Goal: Task Accomplishment & Management: Use online tool/utility

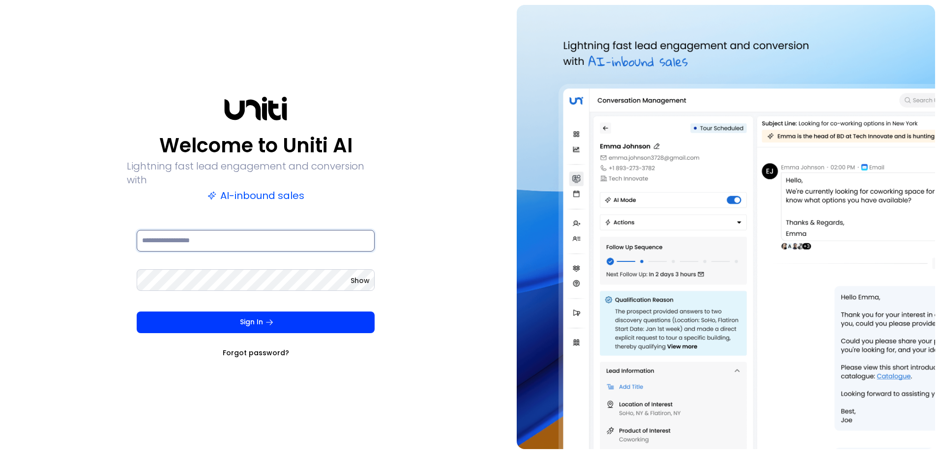
type input "**********"
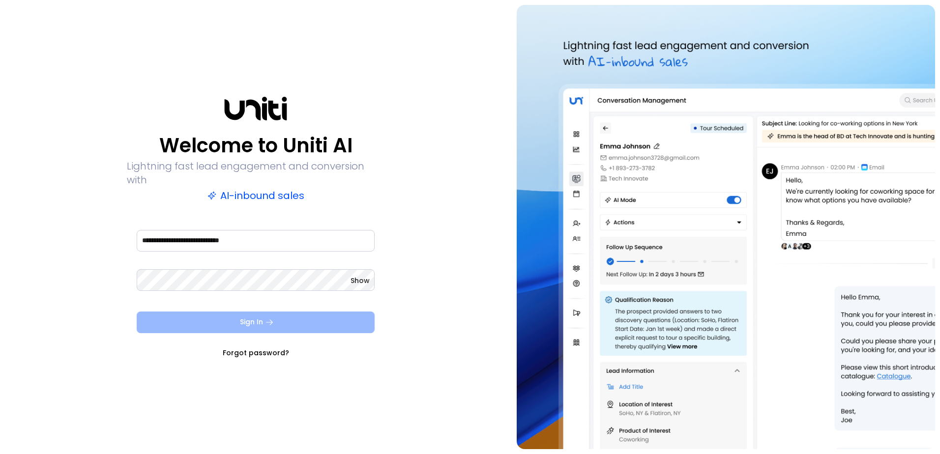
click at [212, 317] on button "Sign In" at bounding box center [256, 323] width 238 height 22
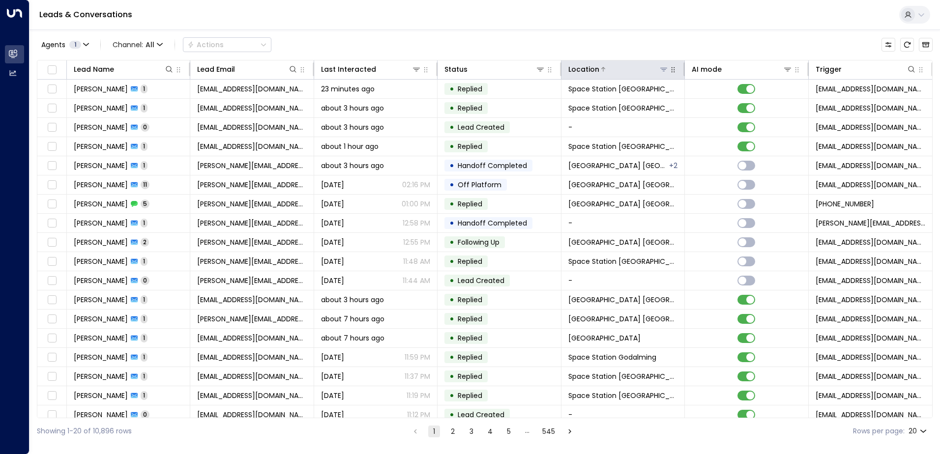
click at [660, 70] on icon at bounding box center [664, 69] width 8 height 8
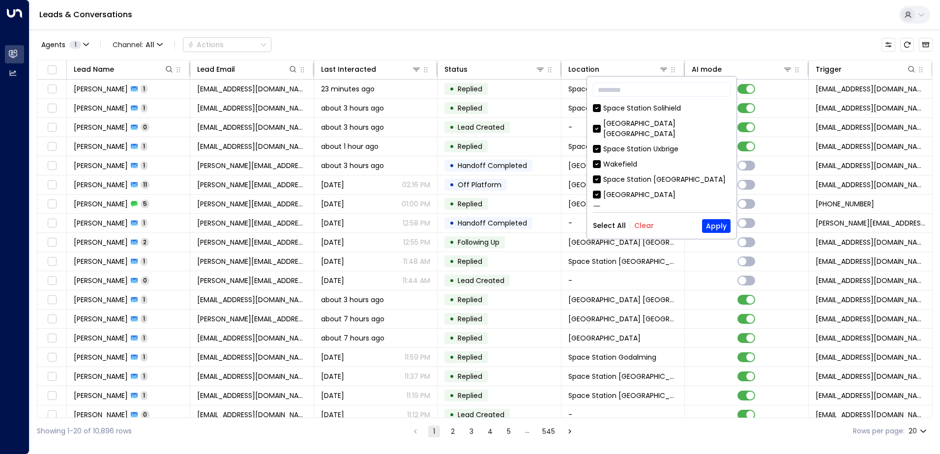
click at [646, 226] on button "Clear" at bounding box center [644, 226] width 20 height 8
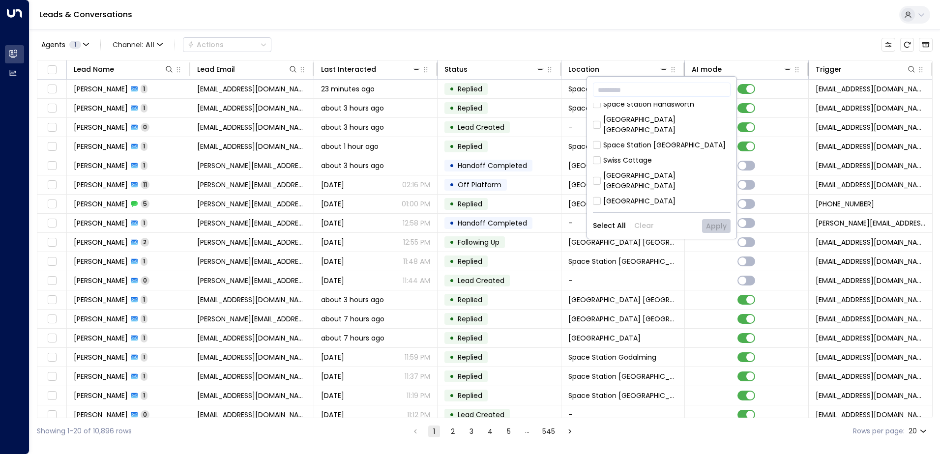
scroll to position [410, 0]
click at [667, 243] on div "Space Station [GEOGRAPHIC_DATA]" at bounding box center [664, 248] width 122 height 10
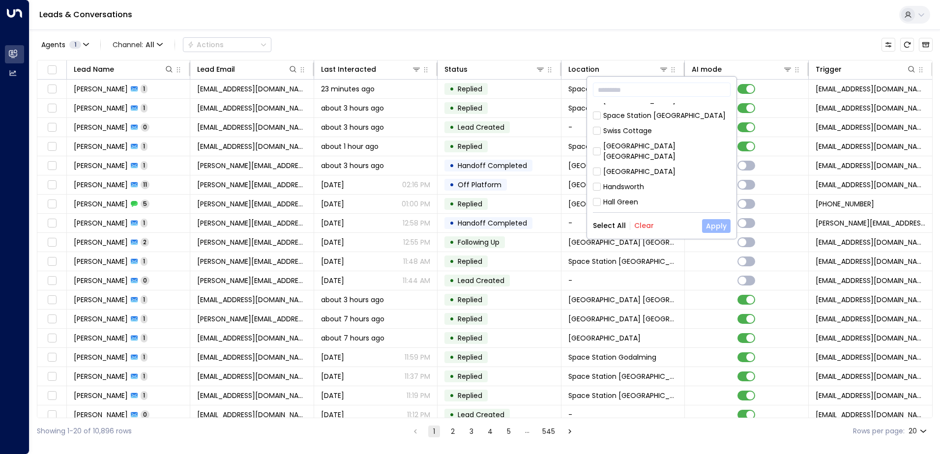
click at [713, 226] on button "Apply" at bounding box center [716, 226] width 29 height 14
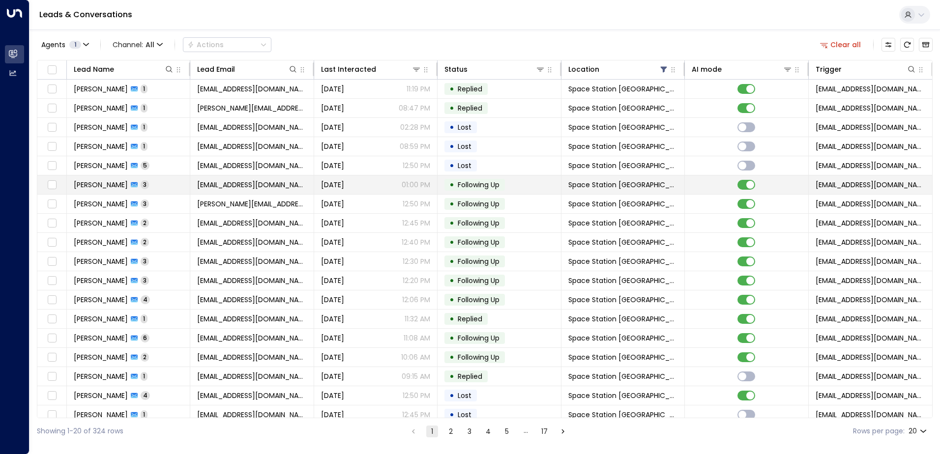
click at [133, 179] on td "[PERSON_NAME] 3" at bounding box center [128, 185] width 123 height 19
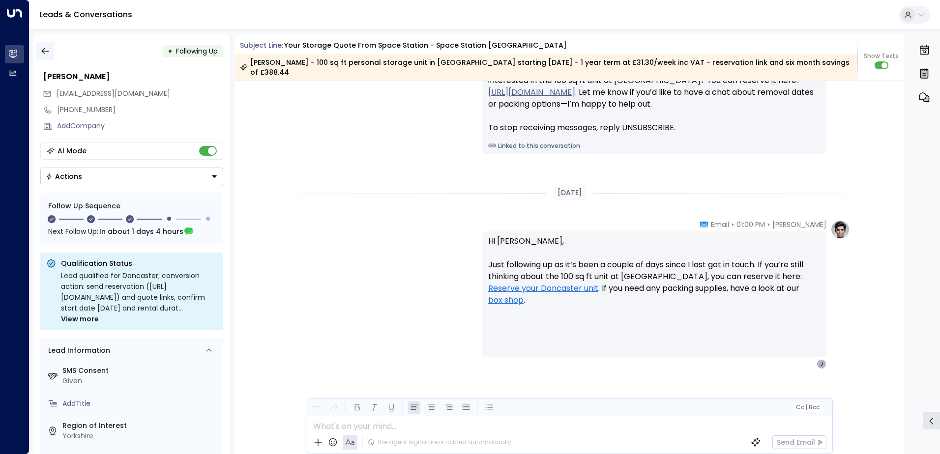
click at [48, 50] on icon "button" at bounding box center [45, 51] width 10 height 10
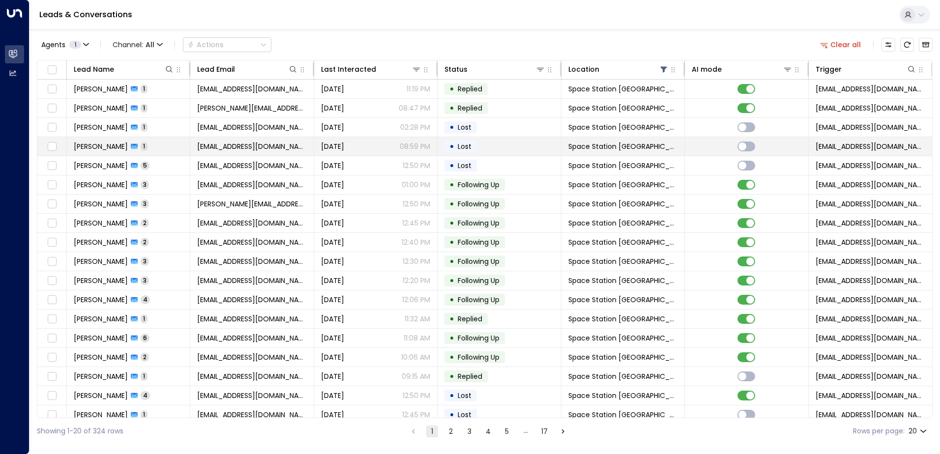
scroll to position [48, 0]
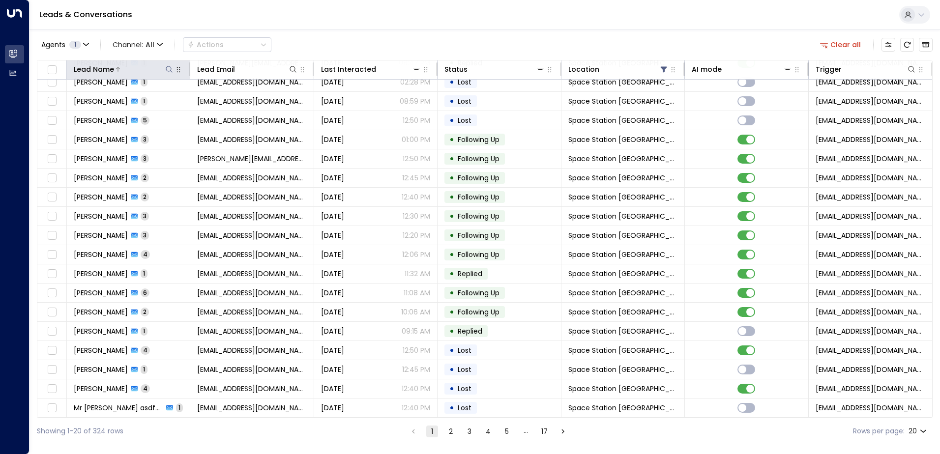
click at [166, 69] on icon at bounding box center [169, 69] width 6 height 6
type input "******"
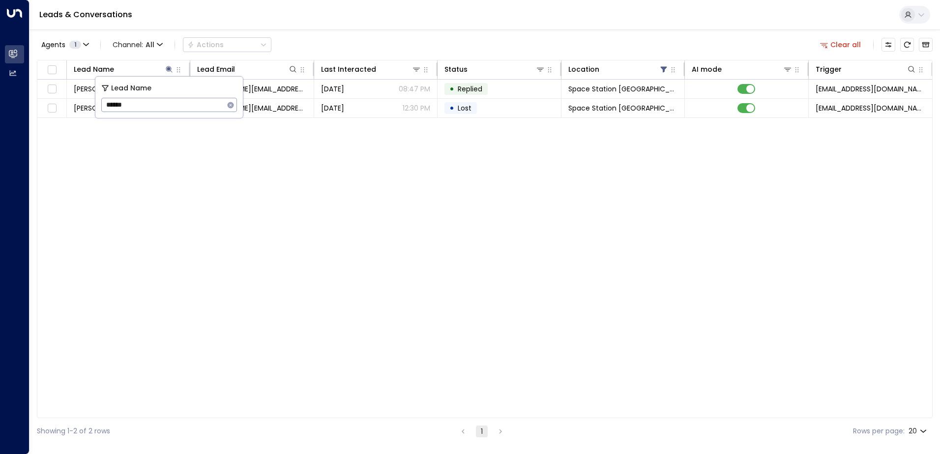
click at [150, 147] on div "Lead Name Lead Email Last Interacted Status Location AI mode Trigger [PERSON_NA…" at bounding box center [485, 239] width 896 height 358
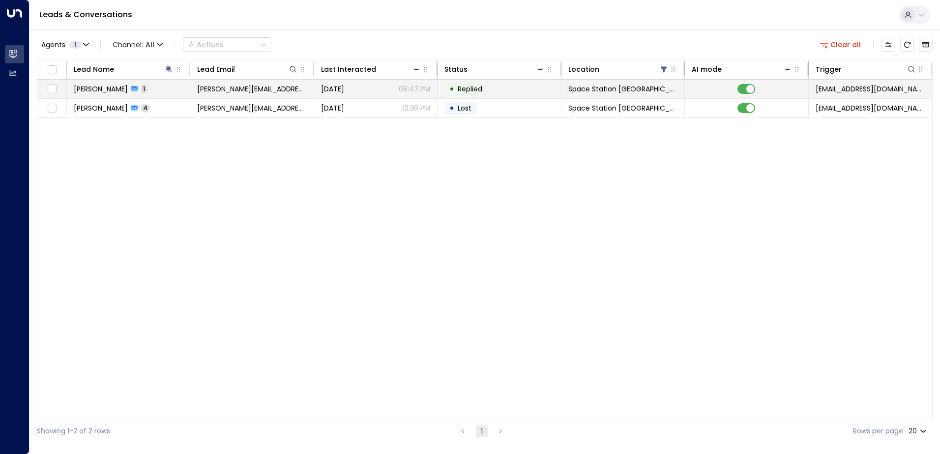
click at [108, 89] on span "[PERSON_NAME]" at bounding box center [101, 89] width 54 height 10
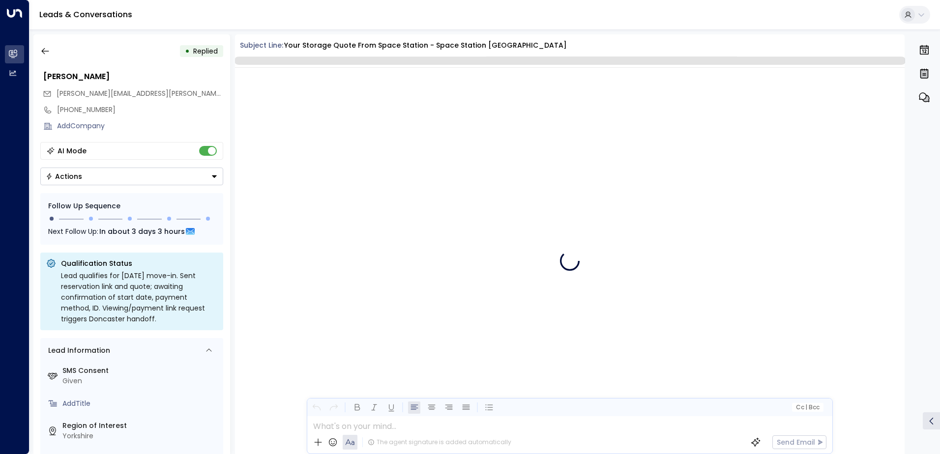
scroll to position [408, 0]
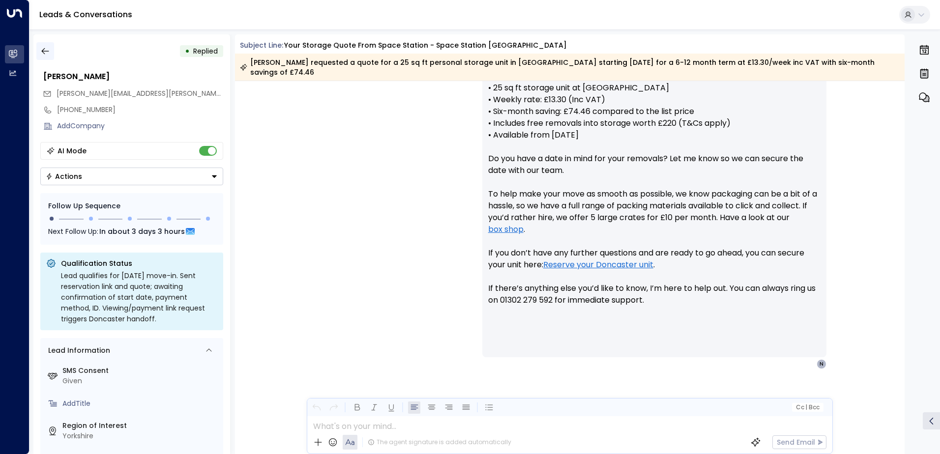
click at [45, 56] on icon "button" at bounding box center [45, 51] width 10 height 10
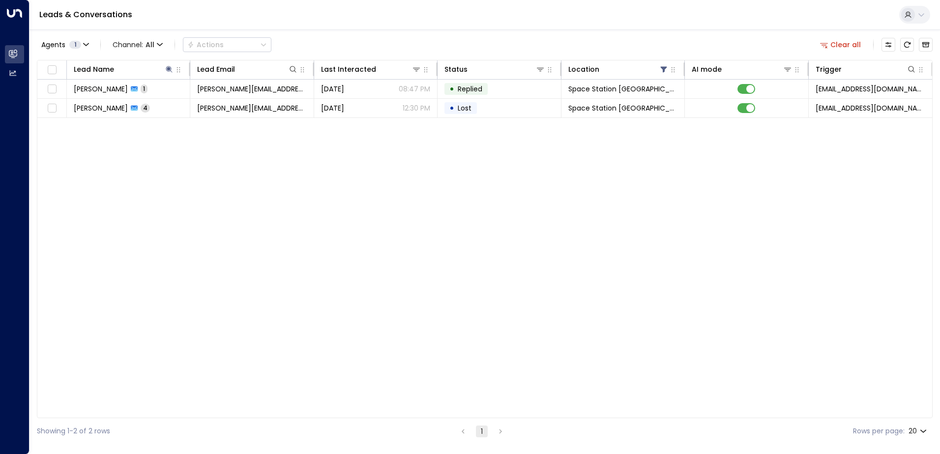
click at [160, 321] on div "Lead Name Lead Email Last Interacted Status Location AI mode Trigger [PERSON_NA…" at bounding box center [485, 239] width 896 height 358
click at [167, 66] on icon at bounding box center [169, 69] width 8 height 8
drag, startPoint x: 138, startPoint y: 108, endPoint x: 102, endPoint y: 107, distance: 35.9
click at [102, 107] on input "******" at bounding box center [162, 105] width 123 height 18
type input "****"
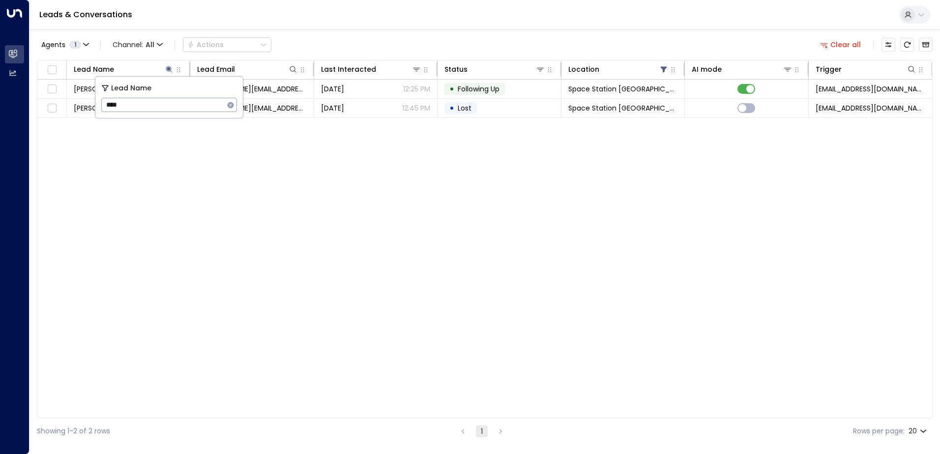
click at [215, 235] on div "Lead Name Lead Email Last Interacted Status Location AI mode Trigger [PERSON_NA…" at bounding box center [485, 239] width 896 height 358
click at [165, 66] on button at bounding box center [169, 69] width 10 height 10
click at [168, 71] on icon at bounding box center [169, 69] width 8 height 8
drag, startPoint x: 138, startPoint y: 99, endPoint x: 100, endPoint y: 97, distance: 37.9
click at [100, 97] on div "Lead Name **** ​" at bounding box center [168, 97] width 147 height 41
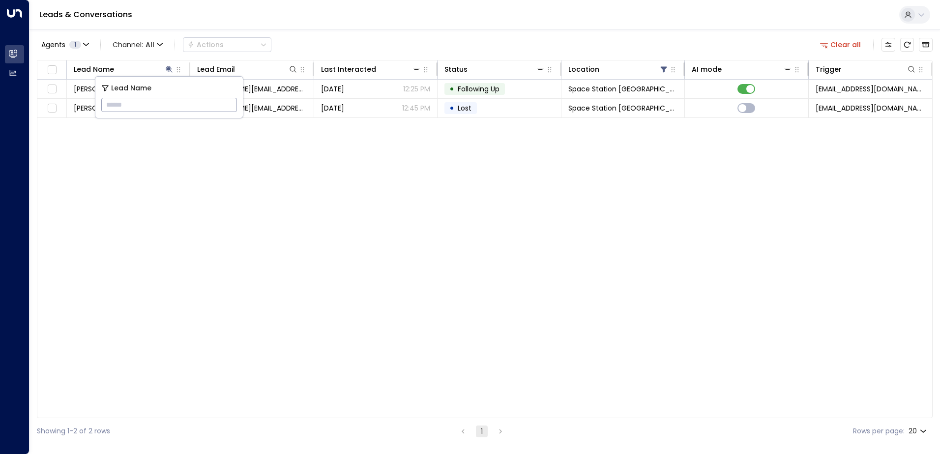
click at [183, 164] on div "Lead Name Lead Email Last Interacted Status Location AI mode Trigger [PERSON_NA…" at bounding box center [485, 239] width 896 height 358
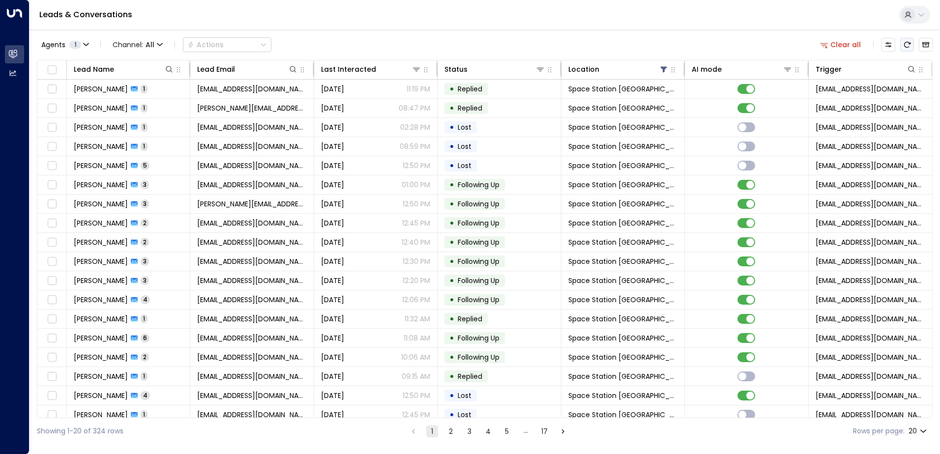
click at [911, 43] on button "Refresh" at bounding box center [907, 45] width 14 height 14
click at [907, 42] on icon "Refresh" at bounding box center [907, 45] width 6 height 6
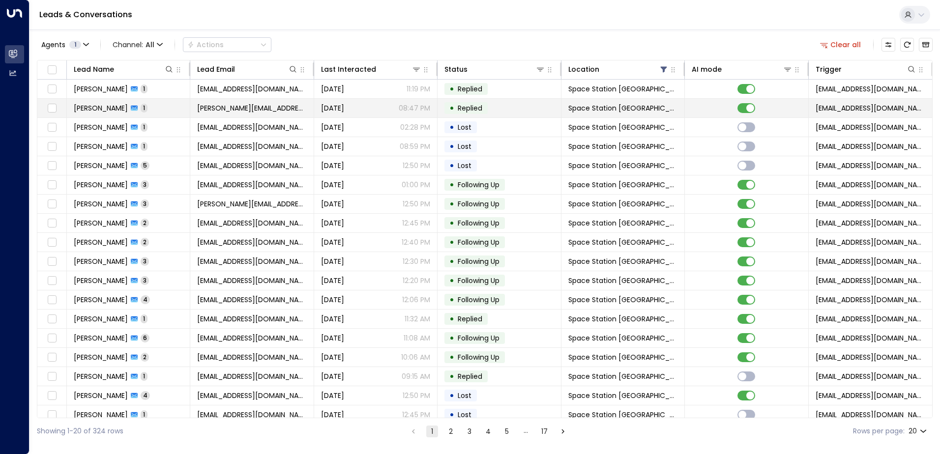
click at [97, 110] on span "[PERSON_NAME]" at bounding box center [101, 108] width 54 height 10
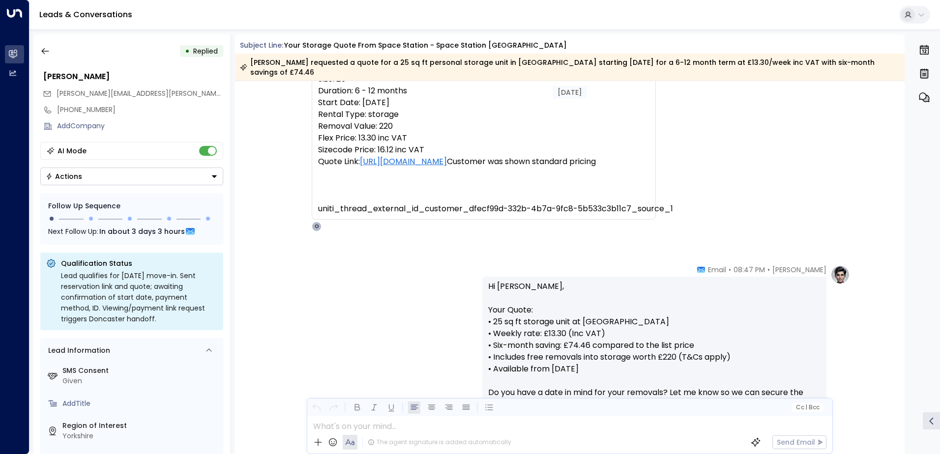
scroll to position [166, 0]
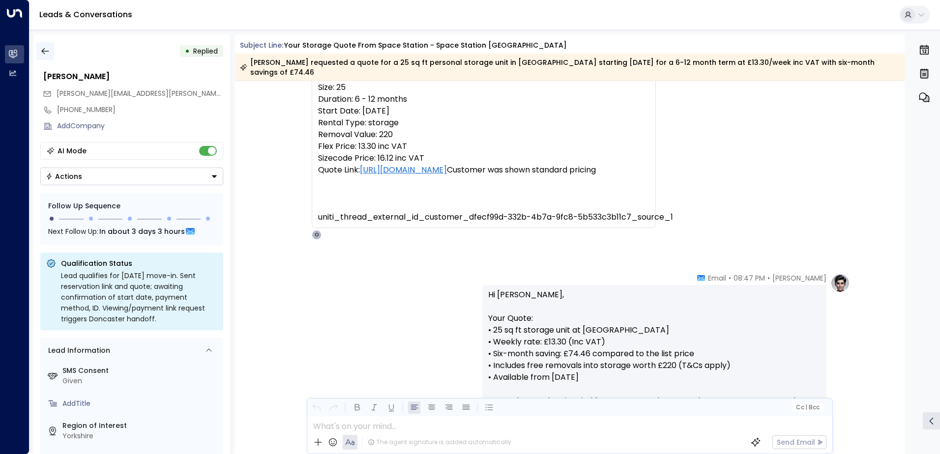
click at [44, 50] on icon "button" at bounding box center [45, 51] width 10 height 10
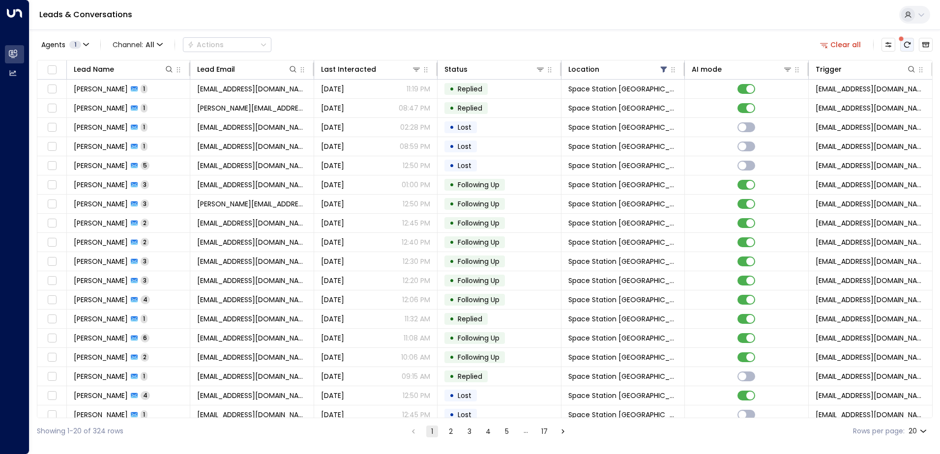
click at [906, 44] on icon "There are new threads available. Refresh the grid to view the latest updates." at bounding box center [907, 45] width 8 height 8
